Goal: Navigation & Orientation: Find specific page/section

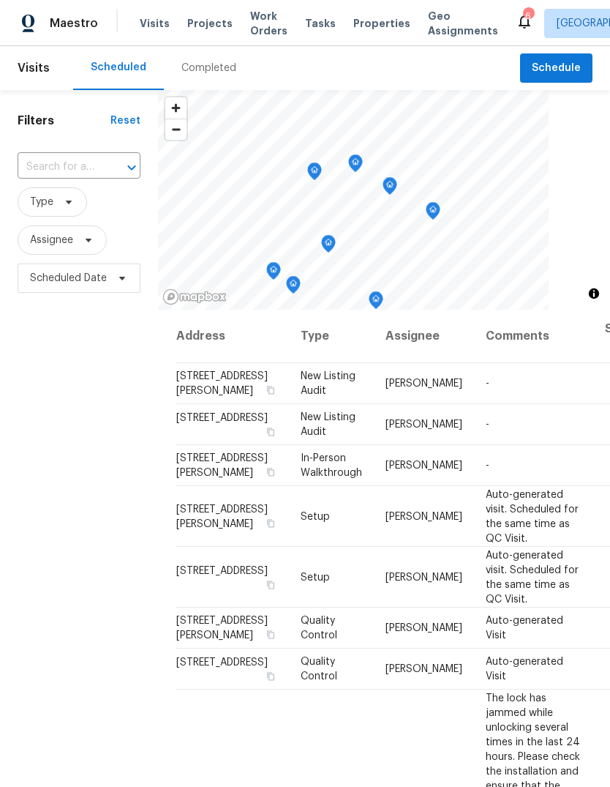
click at [212, 73] on div "Completed" at bounding box center [208, 68] width 55 height 15
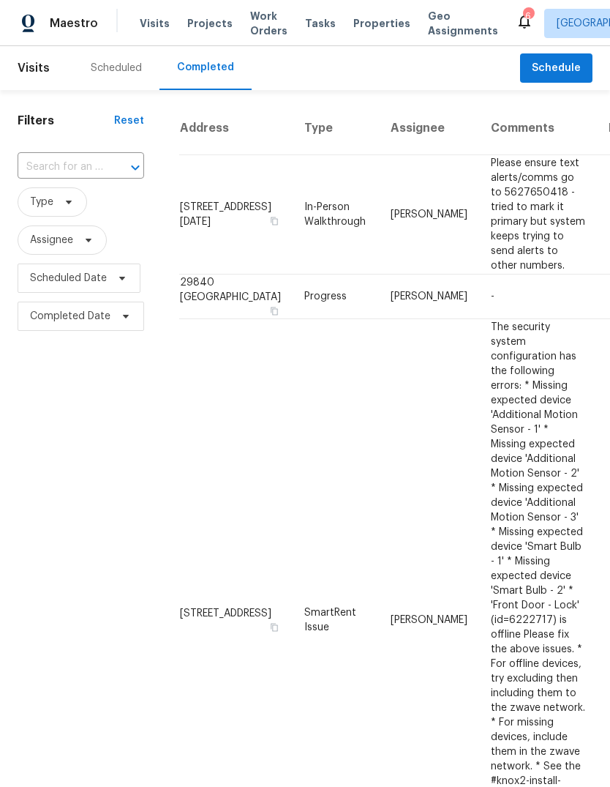
click at [126, 68] on div "Scheduled" at bounding box center [116, 68] width 51 height 15
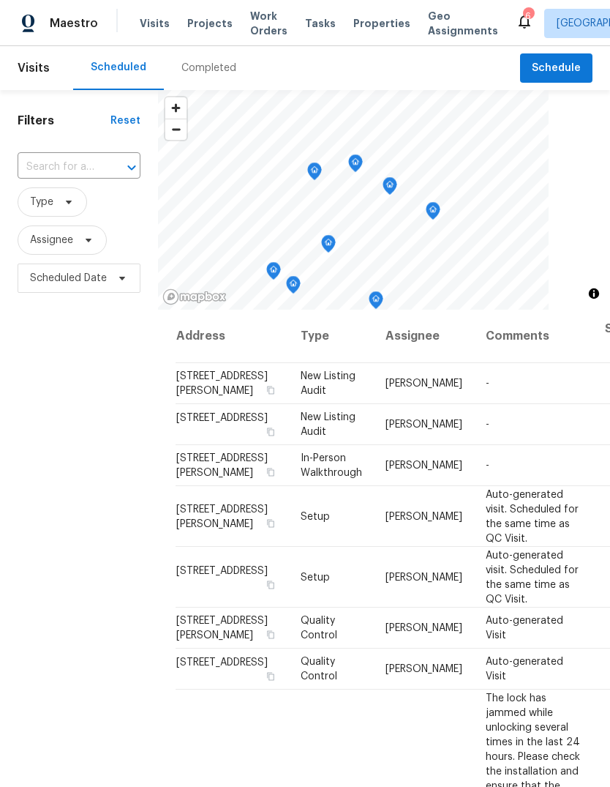
click at [369, 27] on span "Properties" at bounding box center [381, 23] width 57 height 15
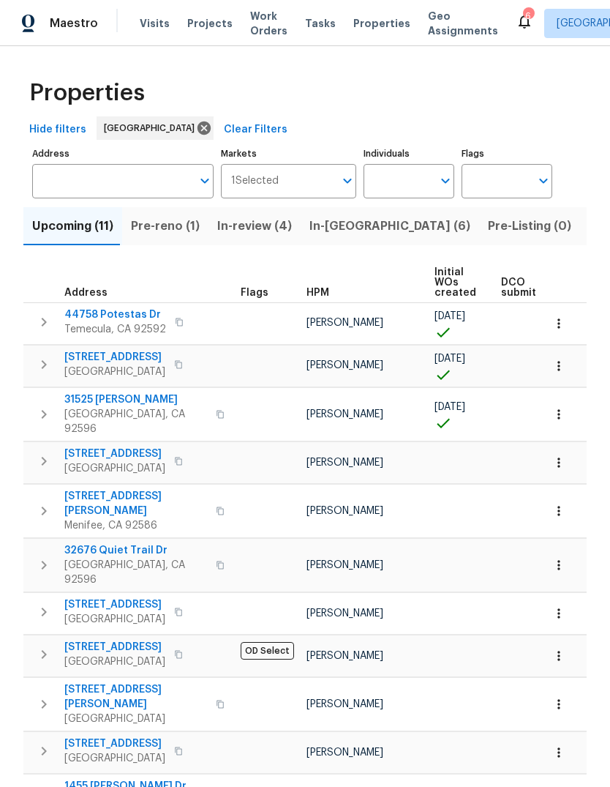
click at [176, 230] on span "Pre-reno (1)" at bounding box center [165, 226] width 69 height 20
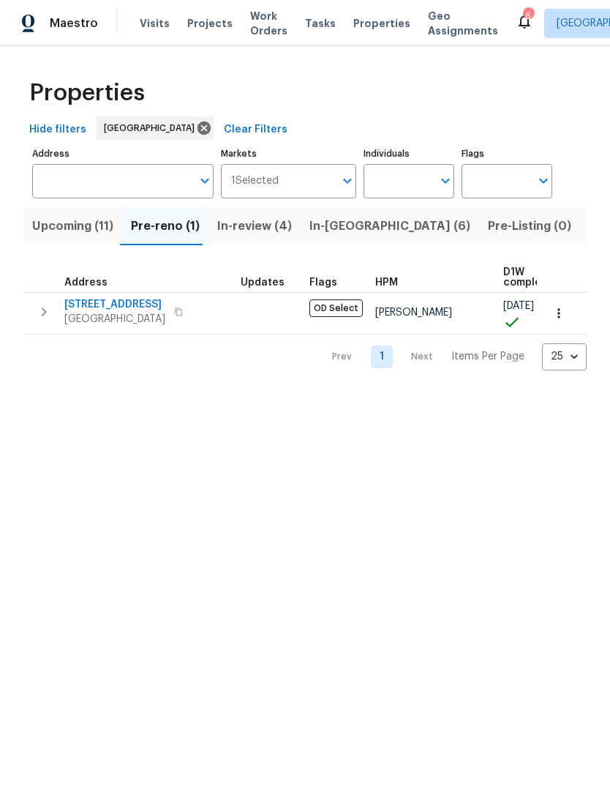
click at [334, 236] on span "In-[GEOGRAPHIC_DATA] (6)" at bounding box center [389, 226] width 161 height 20
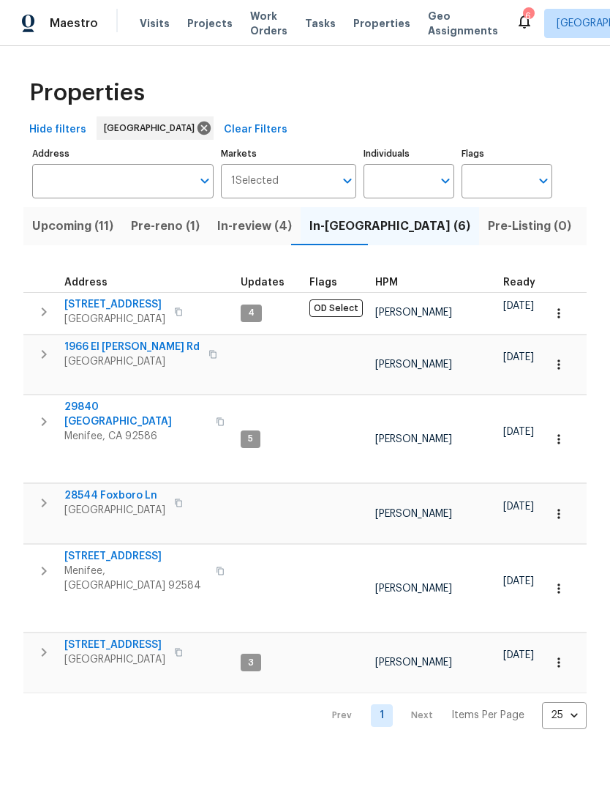
click at [589, 230] on span "Listed (21)" at bounding box center [619, 226] width 60 height 20
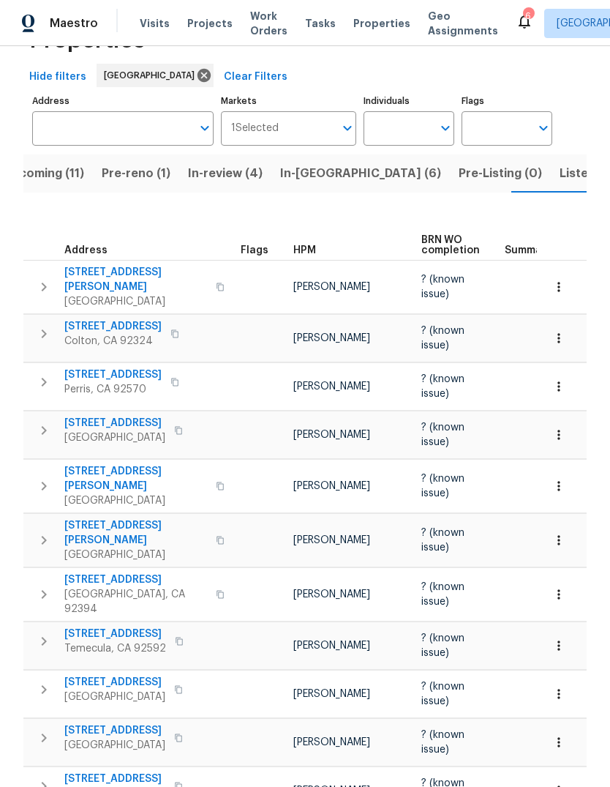
scroll to position [52, 0]
click at [560, 179] on span "Listed (21)" at bounding box center [590, 174] width 60 height 20
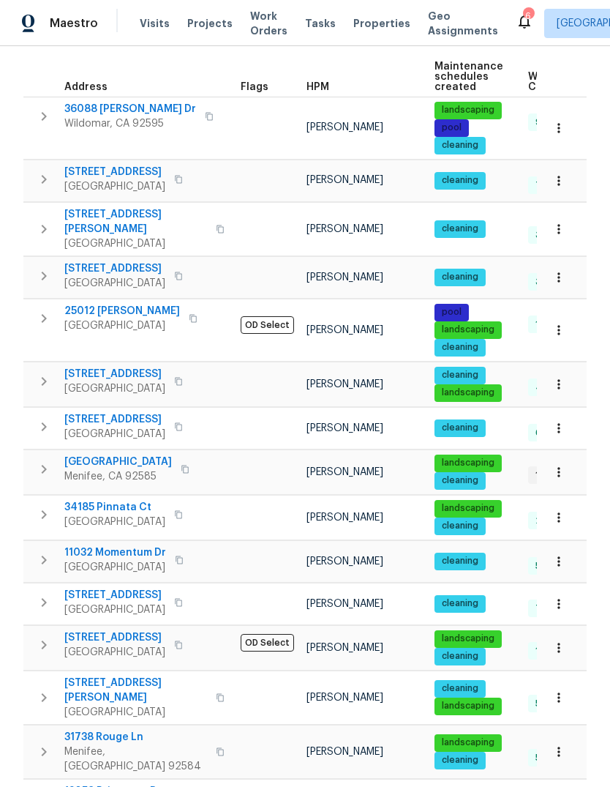
scroll to position [209, 0]
